Goal: Check status

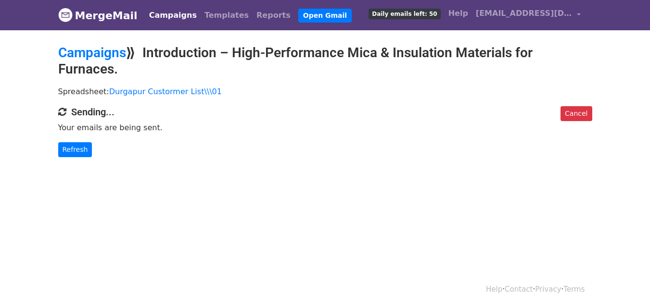
click at [316, 20] on div "Campaigns Templates Reports Open Gmail Daily emails left: 50 Help [EMAIL_ADDRES…" at bounding box center [362, 15] width 444 height 23
click at [60, 148] on link "Refresh" at bounding box center [75, 149] width 34 height 15
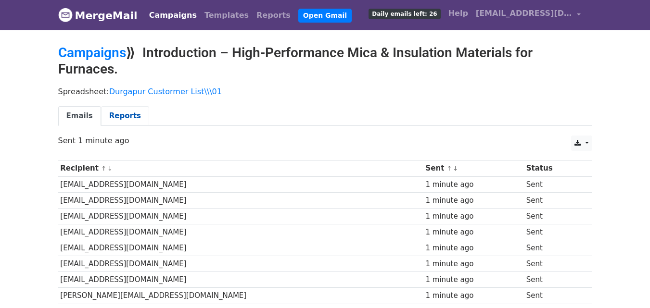
click at [113, 115] on link "Reports" at bounding box center [125, 116] width 48 height 20
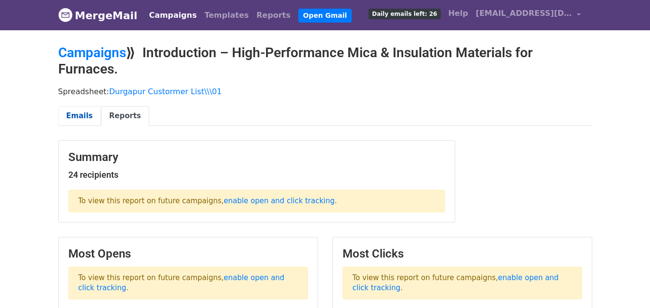
click at [80, 117] on link "Emails" at bounding box center [79, 116] width 43 height 20
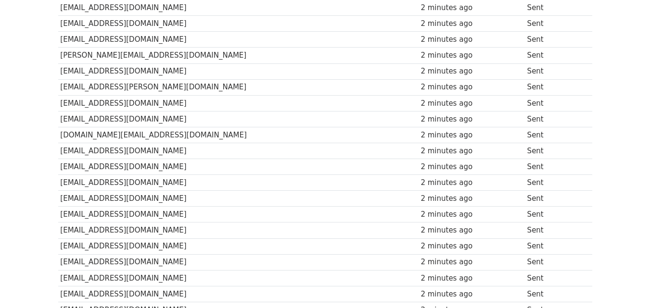
scroll to position [336, 0]
